Goal: Information Seeking & Learning: Learn about a topic

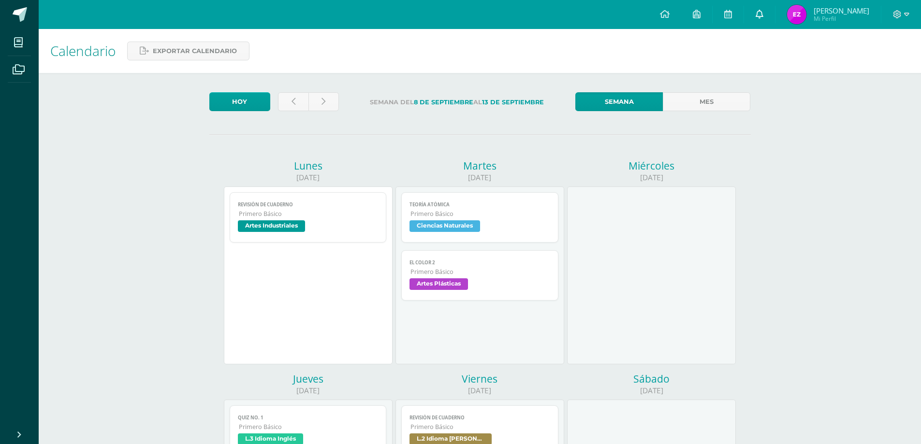
click at [775, 12] on link at bounding box center [759, 14] width 31 height 29
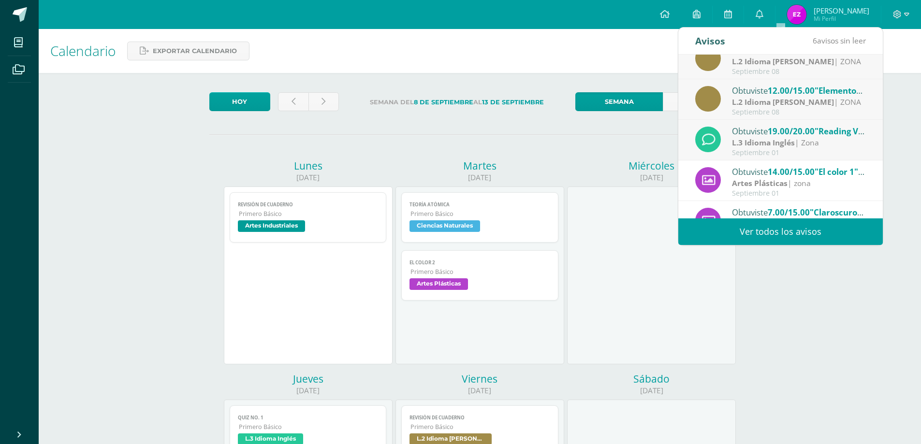
scroll to position [161, 0]
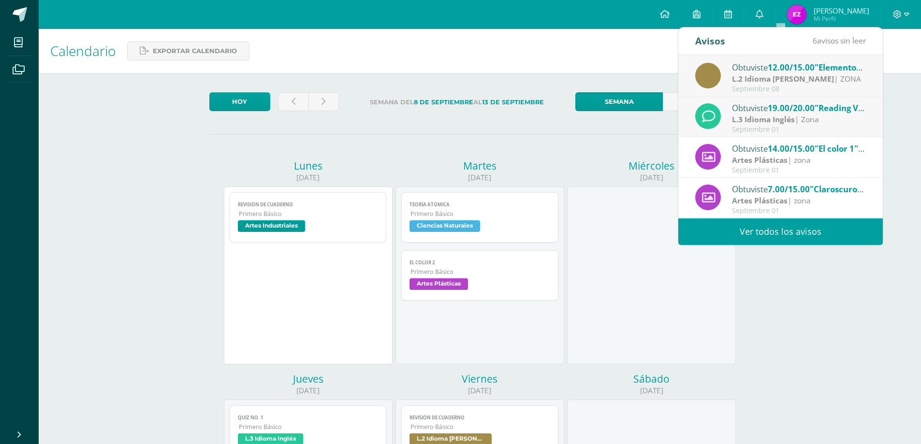
click at [702, 328] on div at bounding box center [651, 276] width 169 height 178
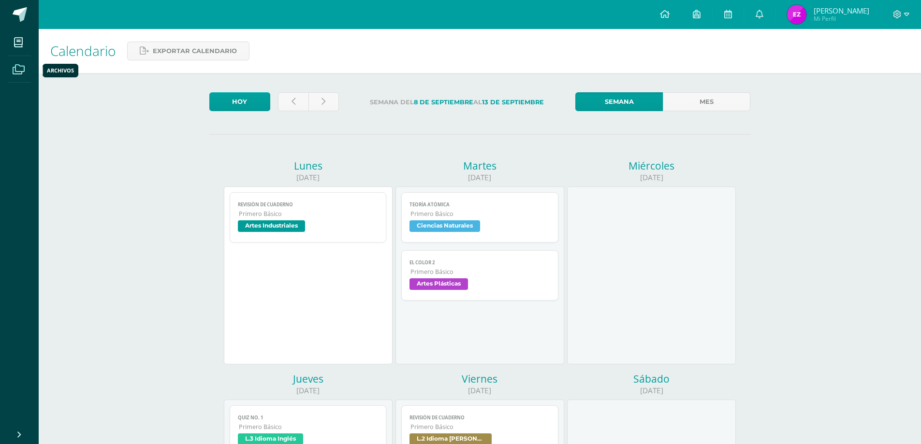
click at [18, 71] on icon at bounding box center [19, 70] width 12 height 10
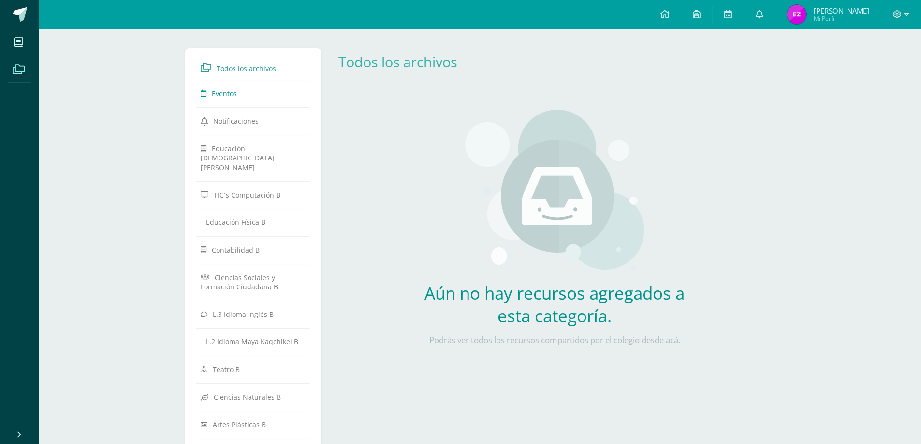
click at [236, 89] on span "Eventos" at bounding box center [224, 93] width 25 height 9
click at [205, 92] on icon at bounding box center [204, 93] width 6 height 9
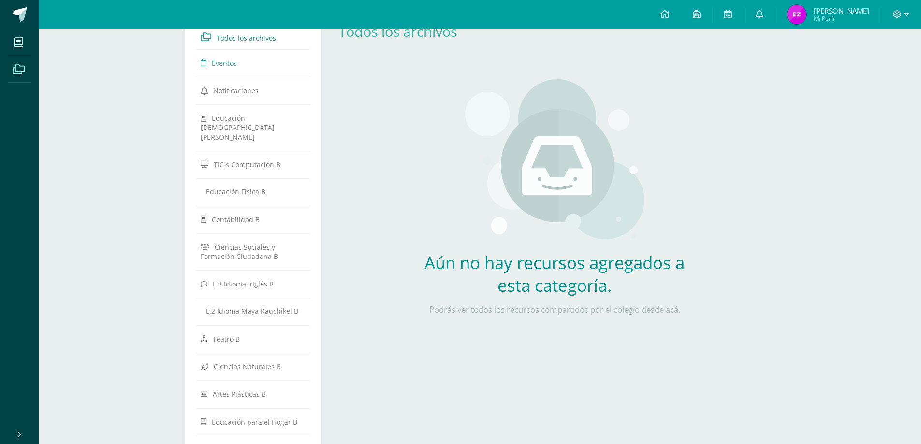
scroll to position [149, 0]
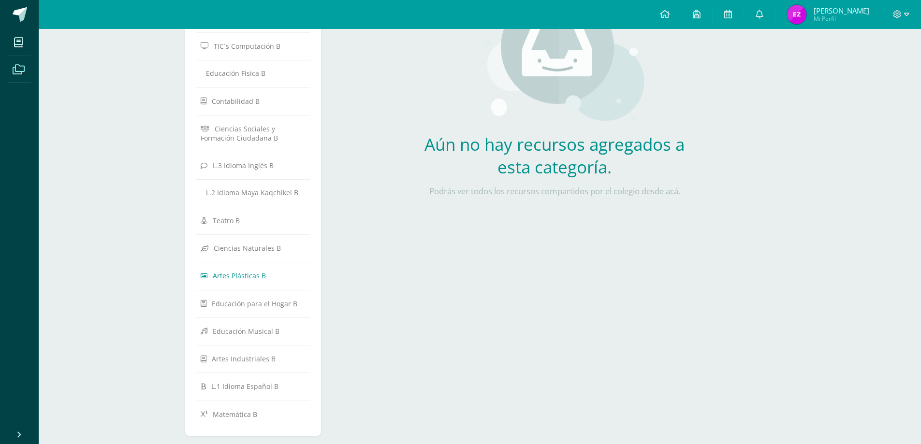
click at [251, 271] on span "Artes Plásticas B" at bounding box center [239, 275] width 53 height 9
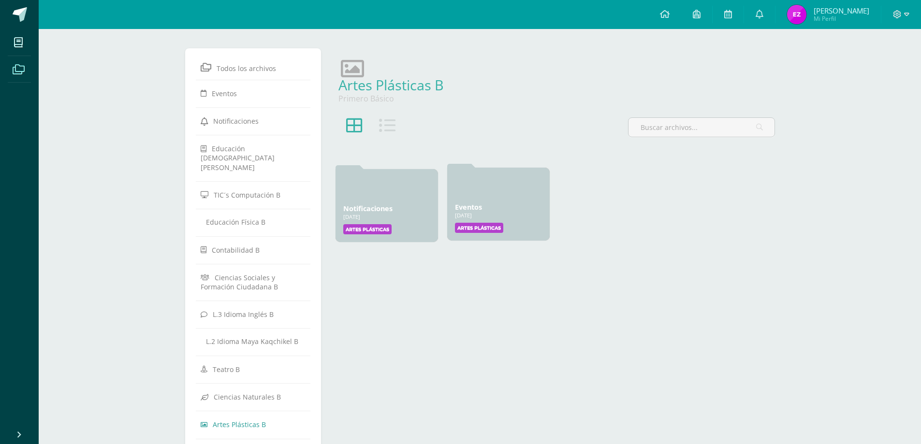
click at [488, 230] on label "Artes Plásticas" at bounding box center [479, 228] width 48 height 10
click at [465, 205] on link "Eventos" at bounding box center [468, 207] width 27 height 9
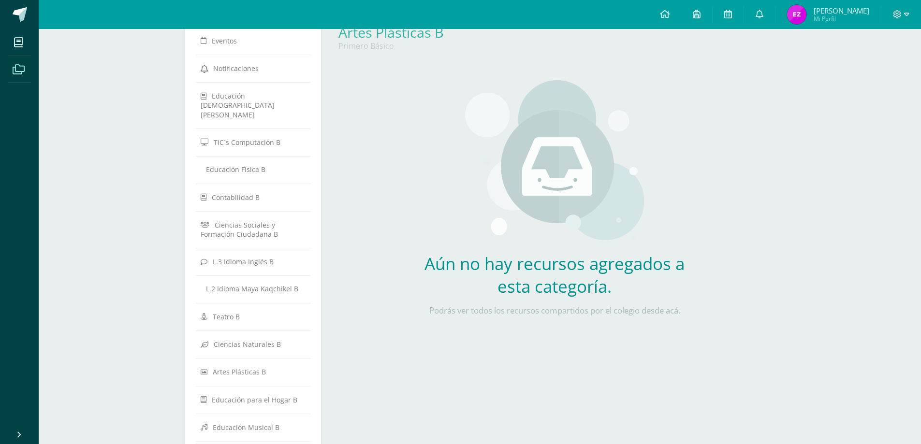
scroll to position [145, 0]
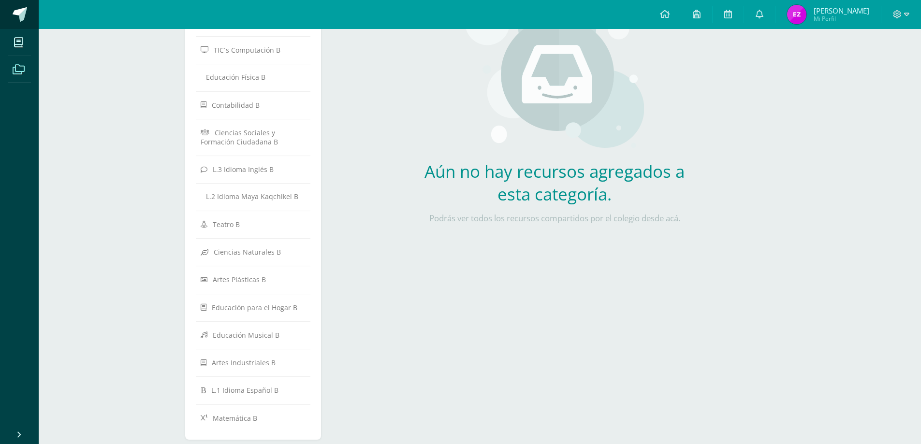
click at [16, 16] on span at bounding box center [20, 14] width 15 height 15
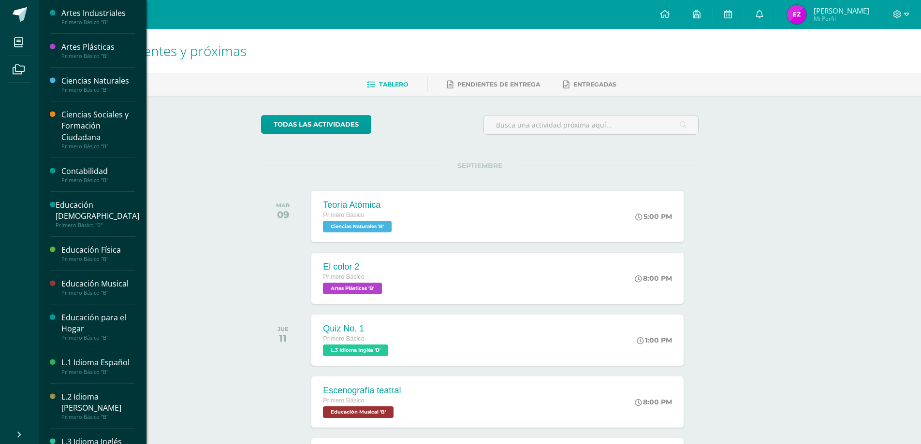
click at [86, 50] on div "Artes Plásticas" at bounding box center [98, 47] width 74 height 11
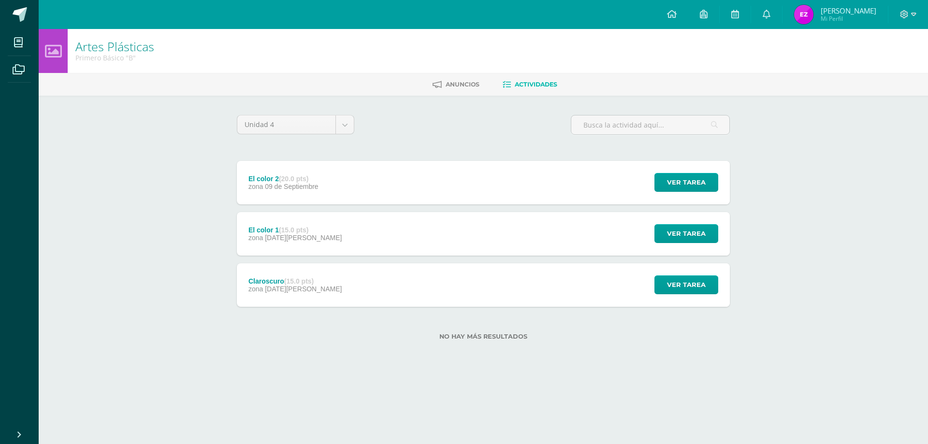
click at [417, 175] on div "El color 2 (20.0 pts) zona [DATE] Ver tarea El color 2 Artes Plásticas Cargando…" at bounding box center [483, 183] width 493 height 44
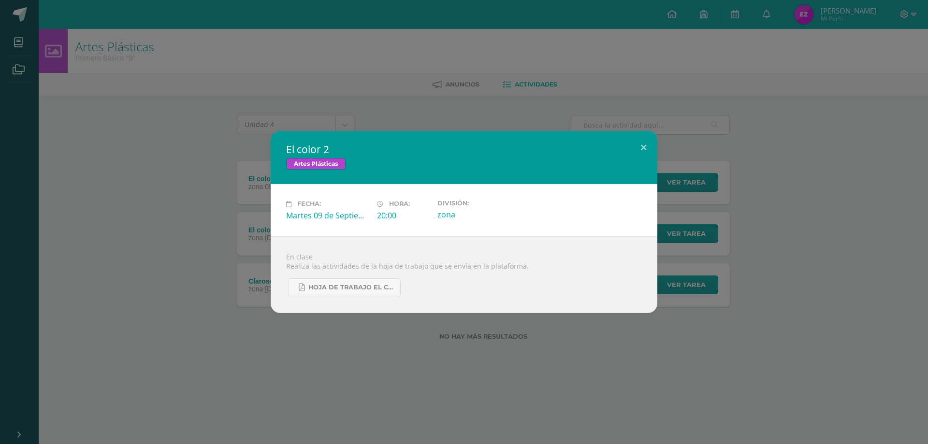
click at [239, 264] on div "El color 2 Artes Plásticas Fecha: [DATE] Hora: 20:00 División: zona" at bounding box center [464, 222] width 921 height 182
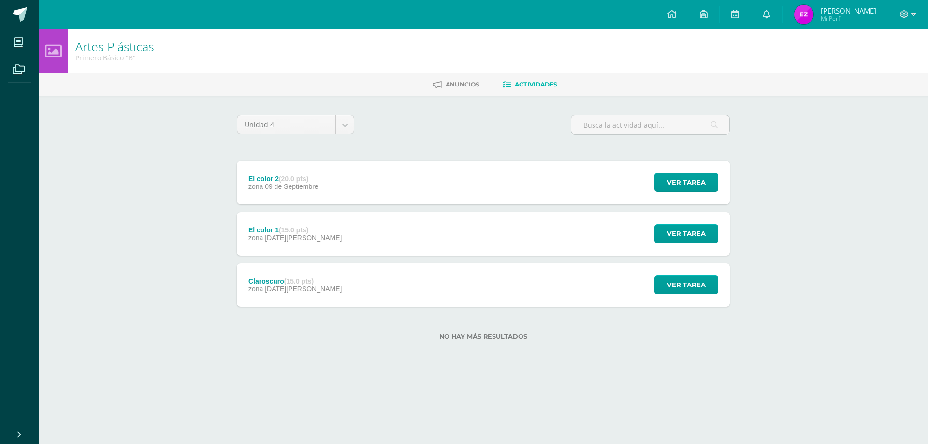
click at [354, 223] on div "El color 1 (15.0 pts) zona [DATE][PERSON_NAME] Ver tarea El color 1 Artes Plást…" at bounding box center [483, 234] width 493 height 44
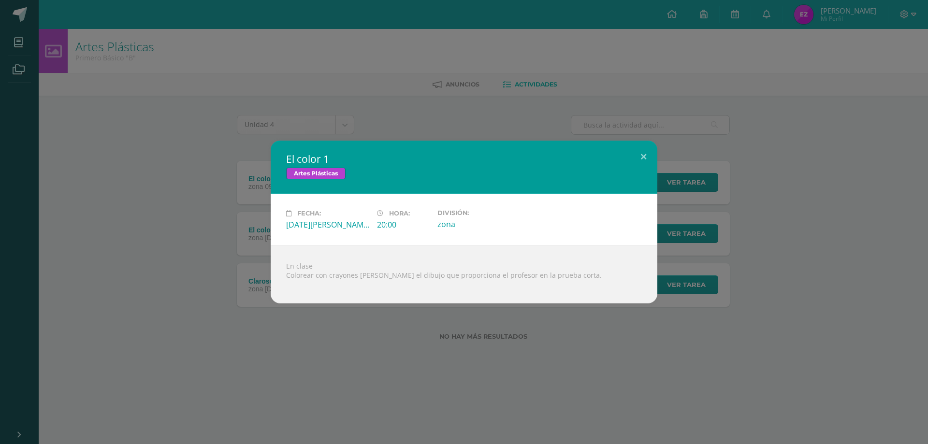
drag, startPoint x: 173, startPoint y: 210, endPoint x: 255, endPoint y: 191, distance: 84.9
click at [173, 209] on div "El color 1 Artes Plásticas Fecha: [DATE][PERSON_NAME] Hora: 20:00 División: zona" at bounding box center [464, 222] width 921 height 163
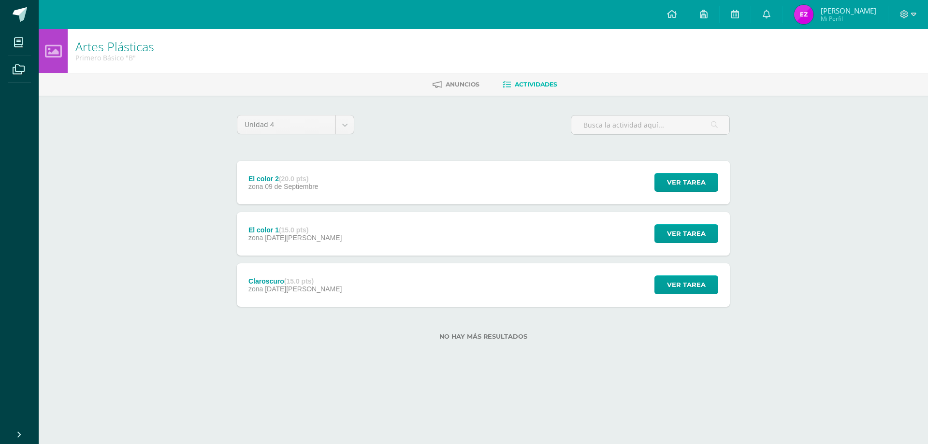
click at [321, 170] on h2 "El color 1" at bounding box center [464, 165] width 320 height 12
click at [323, 179] on div "El color 2 (20.0 pts) zona [DATE]" at bounding box center [283, 183] width 93 height 44
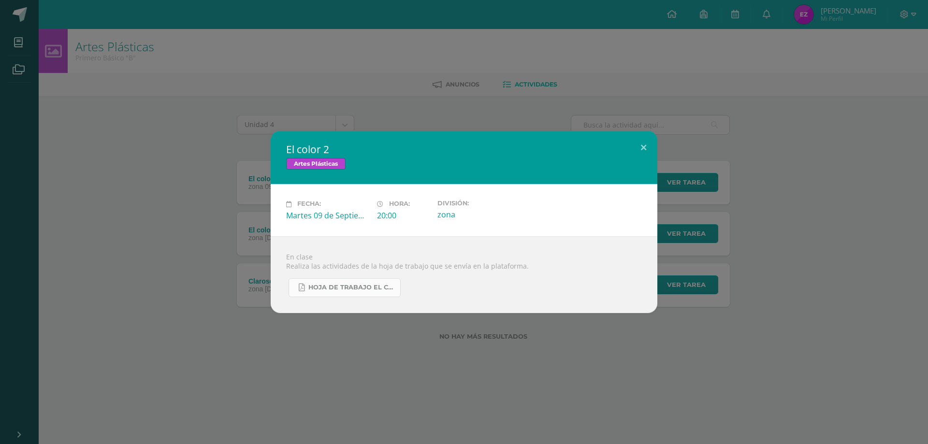
click at [360, 280] on link "Hoja de trabajo EL COLOR.pdf" at bounding box center [345, 288] width 112 height 19
